Goal: Transaction & Acquisition: Book appointment/travel/reservation

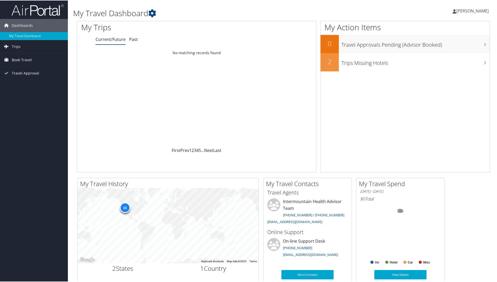
click at [457, 10] on span "[PERSON_NAME]" at bounding box center [472, 11] width 32 height 6
click at [441, 29] on link "My Settings" at bounding box center [458, 28] width 58 height 9
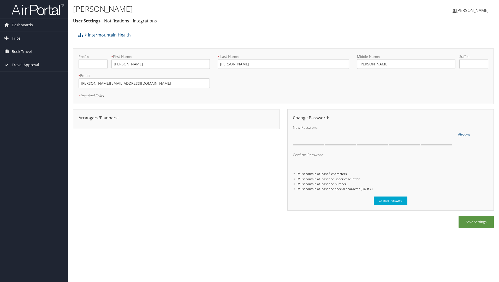
click at [466, 11] on span "[PERSON_NAME]" at bounding box center [472, 11] width 32 height 6
click at [25, 23] on span "Dashboards" at bounding box center [22, 25] width 21 height 13
click at [19, 45] on span "Trips" at bounding box center [16, 46] width 9 height 13
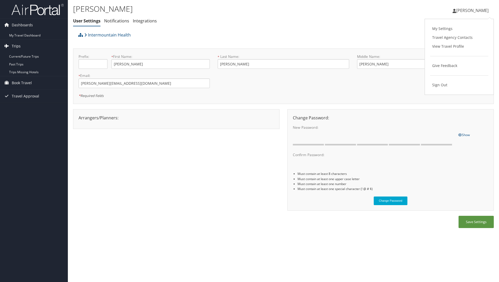
click at [16, 45] on span "Trips" at bounding box center [16, 46] width 9 height 13
click at [21, 44] on link "Trips" at bounding box center [34, 46] width 68 height 13
click at [33, 57] on link "Current/Future Trips" at bounding box center [34, 57] width 68 height 8
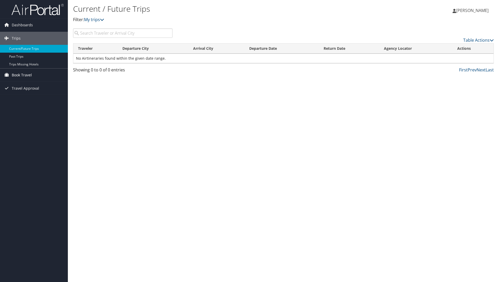
click at [26, 76] on span "Book Travel" at bounding box center [22, 75] width 20 height 13
click at [38, 102] on link "Book/Manage Online Trips" at bounding box center [34, 101] width 68 height 8
